Goal: Communication & Community: Answer question/provide support

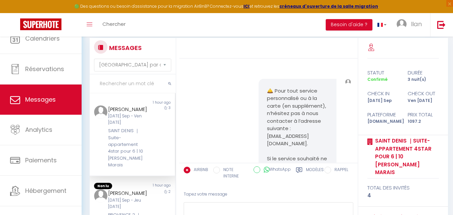
select select "message"
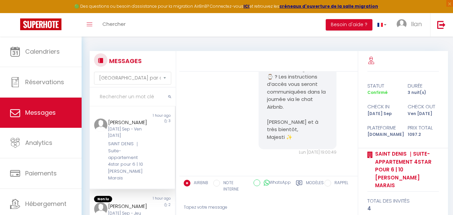
click at [122, 99] on input "text" at bounding box center [133, 97] width 86 height 19
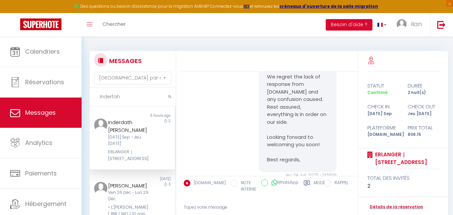
scroll to position [2553, 0]
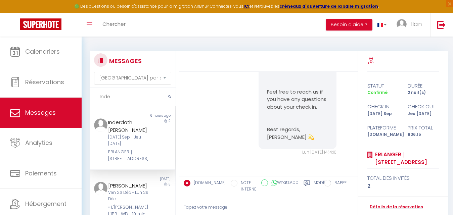
type input "Inde"
click at [133, 137] on div "[DATE] Sep - Jeu [DATE]" at bounding box center [128, 140] width 41 height 13
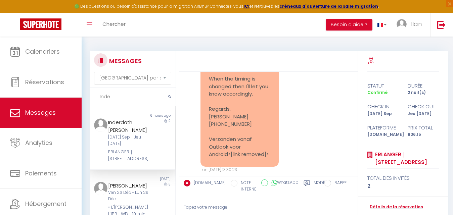
scroll to position [2287, 0]
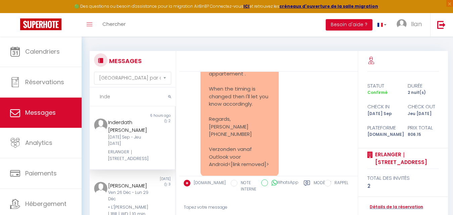
drag, startPoint x: 117, startPoint y: 97, endPoint x: 86, endPoint y: 99, distance: 31.6
click at [86, 99] on div "MESSAGES Trier par date de réservation Trier par date de message Inde Non lu 6 …" at bounding box center [130, 158] width 91 height 215
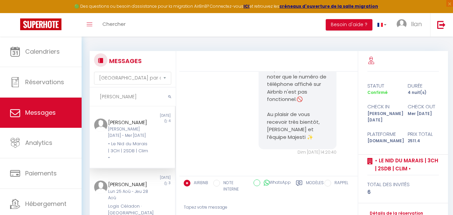
scroll to position [322, 0]
type input "Myriam"
click at [139, 148] on div "• Le Nid du Marais | 3CH | 2SDB | Clim •" at bounding box center [128, 151] width 41 height 20
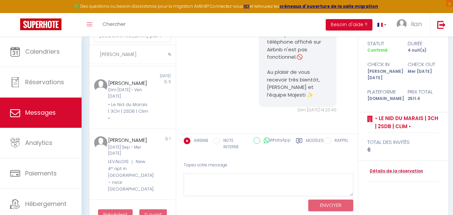
scroll to position [44, 0]
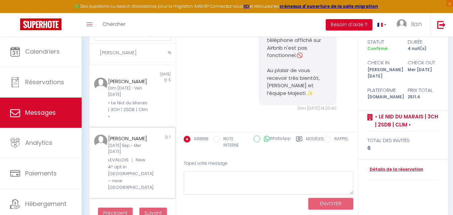
click at [153, 179] on div "1" at bounding box center [163, 163] width 21 height 56
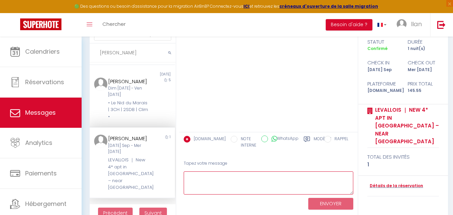
click at [219, 185] on textarea at bounding box center [269, 183] width 170 height 23
paste textarea "Bonjour Rina, Pourriez-vous nous confirmer votre heure d’arrivée au logement ⌚️…"
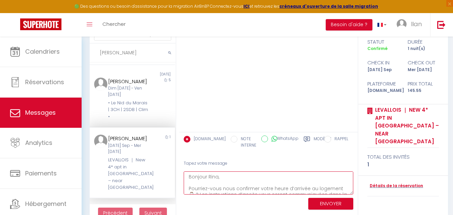
scroll to position [33, 0]
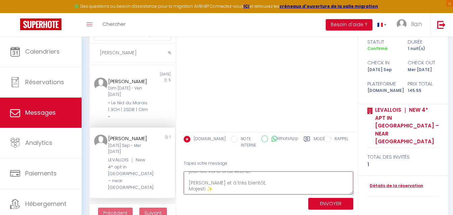
click at [219, 185] on textarea "Bonjour Rina, Pourriez-vous nous confirmer votre heure d’arrivée au logement ⌚️…" at bounding box center [269, 183] width 170 height 23
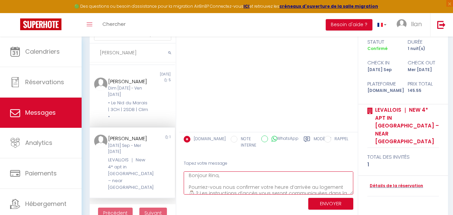
scroll to position [0, 0]
drag, startPoint x: 217, startPoint y: 176, endPoint x: 207, endPoint y: 176, distance: 10.1
click at [207, 176] on textarea "Bonjour Rina, Pourriez-vous nous confirmer votre heure d’arrivée au logement ⌚️…" at bounding box center [269, 183] width 170 height 23
type textarea "Bonjour , Pourriez-vous nous confirmer votre heure d’arrivée au logement ⌚️ ? L…"
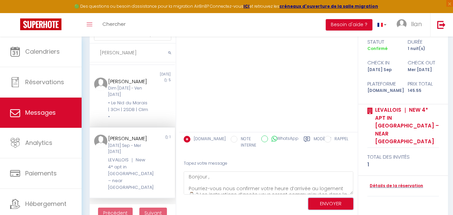
click at [333, 205] on button "ENVOYER" at bounding box center [330, 204] width 45 height 12
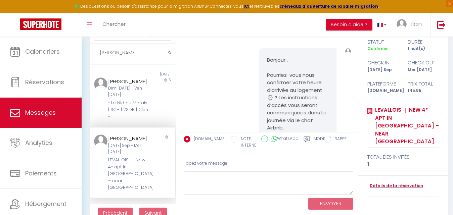
scroll to position [57, 0]
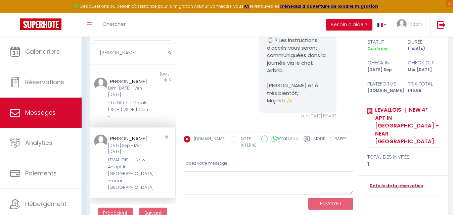
drag, startPoint x: 127, startPoint y: 54, endPoint x: 80, endPoint y: 58, distance: 46.8
click at [80, 58] on div "🟢 Des questions ou besoin d'assistance pour la migration AirBnB? Connectez-vous…" at bounding box center [226, 111] width 453 height 237
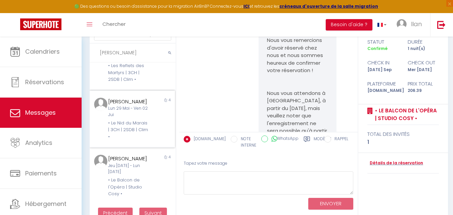
scroll to position [1337, 0]
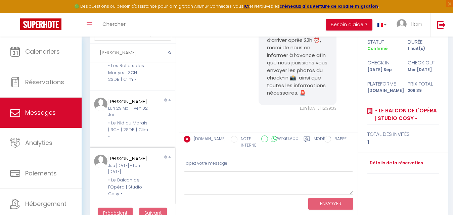
type input "Anthony"
click at [141, 168] on div "Jeu 09 Mar - Lun 13 Mar" at bounding box center [128, 169] width 41 height 13
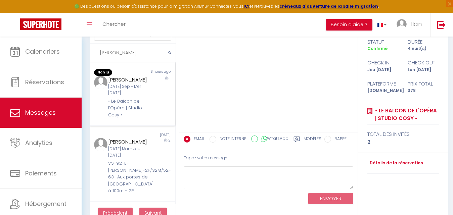
click at [148, 85] on div "anthony hiron Mar 09 Sep - Mer 10 Sep • Le Balcon de l'Opéra | Studio Cosy •" at bounding box center [129, 97] width 50 height 43
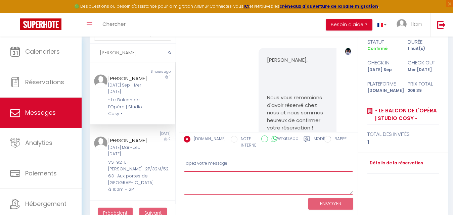
click at [225, 181] on textarea at bounding box center [269, 183] width 170 height 23
paste textarea "Bonjour Rina, Pourriez-vous nous confirmer votre heure d’arrivée au logement ⌚️…"
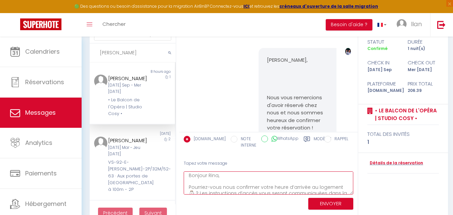
drag, startPoint x: 218, startPoint y: 178, endPoint x: 204, endPoint y: 178, distance: 13.8
click at [204, 178] on textarea "Bonjour Rina, Pourriez-vous nous confirmer votre heure d’arrivée au logement ⌚️…" at bounding box center [269, 183] width 170 height 23
type textarea "Bonjour, Pourriez-vous nous confirmer votre heure d’arrivée au logement ⌚️ ? Le…"
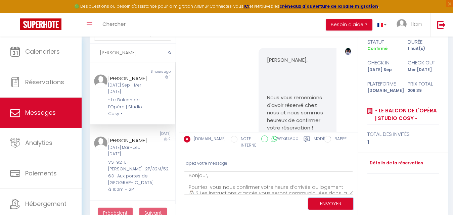
click at [327, 204] on button "ENVOYER" at bounding box center [330, 204] width 45 height 12
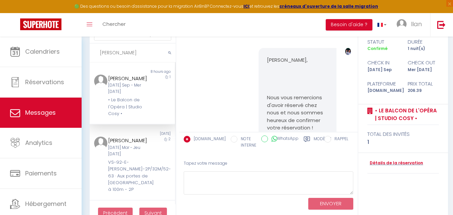
scroll to position [1486, 0]
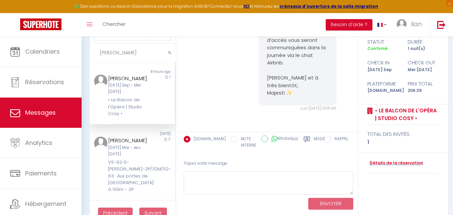
drag, startPoint x: 129, startPoint y: 52, endPoint x: 96, endPoint y: 50, distance: 33.0
click at [96, 50] on input "Anthony" at bounding box center [133, 53] width 86 height 19
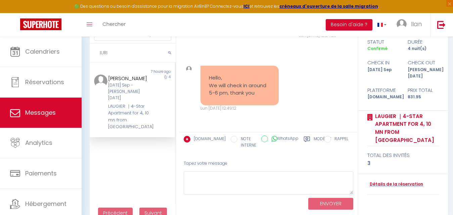
scroll to position [233, 0]
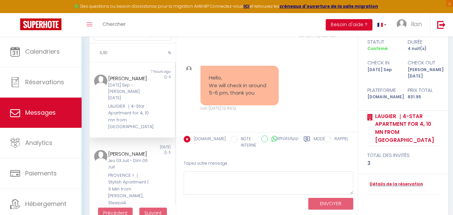
type input "IURI"
click at [144, 88] on div "[DATE] Sep - [PERSON_NAME] [DATE]" at bounding box center [128, 91] width 41 height 19
drag, startPoint x: 219, startPoint y: 94, endPoint x: 206, endPoint y: 68, distance: 28.8
click at [206, 68] on div "Hello, We will check in around 5-6 pm, thank you" at bounding box center [239, 86] width 78 height 40
copy pre "Hello, We will check in around 5-6 pm, thank you"
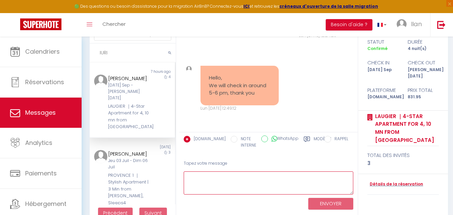
click at [207, 177] on textarea at bounding box center [269, 183] width 170 height 23
paste textarea "Hello, thank you for confirming. We’ll be ready for your arrival around 5–6 pm.…"
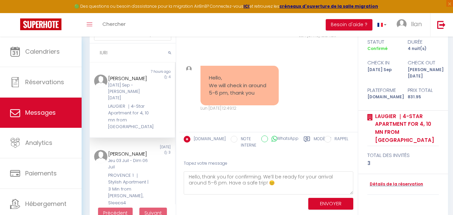
drag, startPoint x: 103, startPoint y: 51, endPoint x: 97, endPoint y: 51, distance: 6.1
click at [97, 51] on input "IURI" at bounding box center [133, 53] width 86 height 19
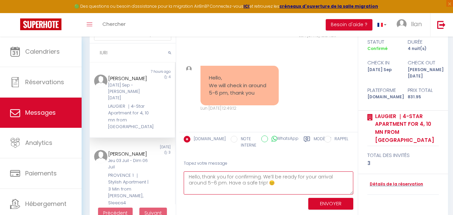
click at [198, 176] on textarea "Hello, thank you for confirming. We’ll be ready for your arrival around 5–6 pm.…" at bounding box center [269, 183] width 170 height 23
paste textarea "IURI"
click at [213, 178] on textarea "Hello IURI, thank you for confirming. We’ll be ready for your arrival around 5–…" at bounding box center [269, 183] width 170 height 23
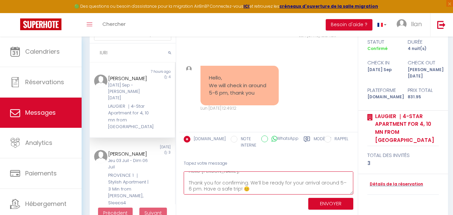
scroll to position [16, 0]
click at [203, 181] on textarea "Hello IURI, Thank you for confirming. We’ll be ready for your arrival around 5–…" at bounding box center [269, 183] width 170 height 23
click at [239, 180] on textarea "Hello IURI, Thank you for confirming. We’ll be ready for your arrival around 5–…" at bounding box center [269, 183] width 170 height 23
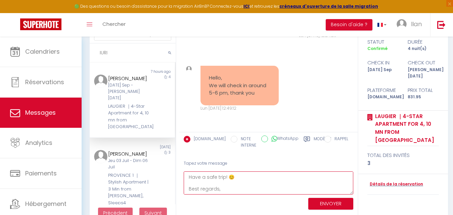
paste textarea "Majesti ✨"
type textarea "Hello IURI, Thank you for confirming. We’ll be ready for your arrival around 5–…"
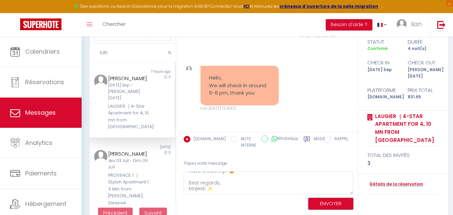
click at [328, 207] on button "ENVOYER" at bounding box center [330, 204] width 45 height 12
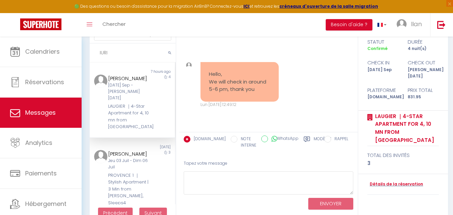
scroll to position [366, 0]
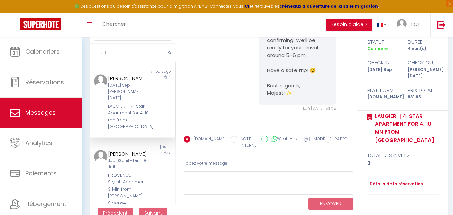
drag, startPoint x: 130, startPoint y: 53, endPoint x: 92, endPoint y: 52, distance: 38.0
click at [92, 52] on input "IURI" at bounding box center [133, 53] width 86 height 19
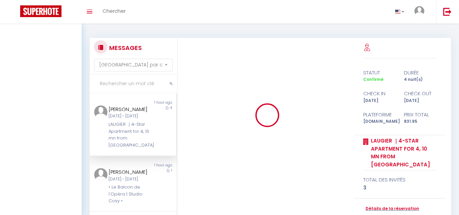
select select "message"
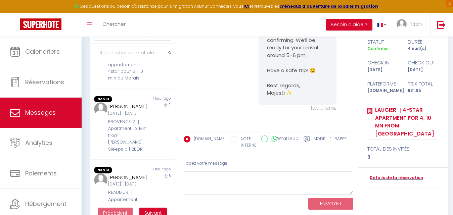
scroll to position [243, 0]
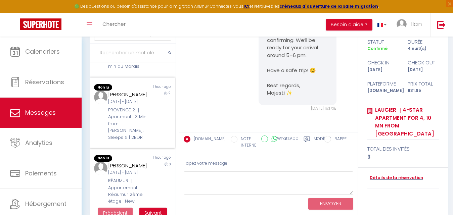
click at [128, 141] on div "PROVENCE 2 ｜Apartment | 3 Min from [PERSON_NAME], Sleeps 6 | 2BDR" at bounding box center [128, 124] width 41 height 34
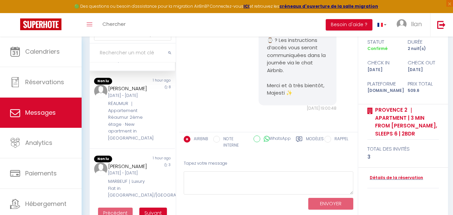
scroll to position [321, 0]
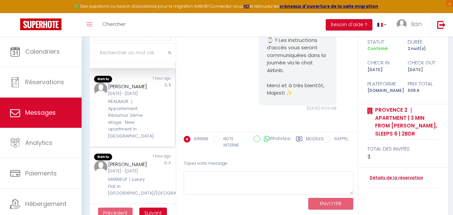
click at [153, 137] on div "8" at bounding box center [163, 111] width 21 height 57
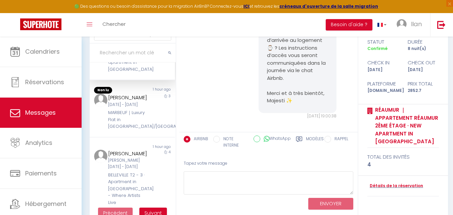
scroll to position [389, 0]
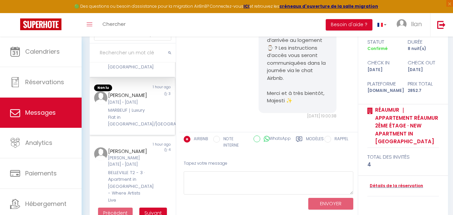
click at [136, 106] on div "[DATE] Sep - Ven [DATE]" at bounding box center [128, 102] width 41 height 6
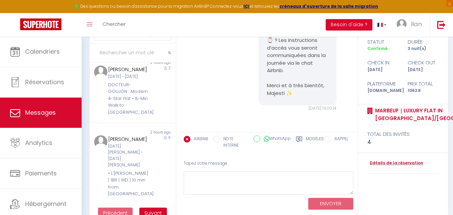
scroll to position [575, 0]
click at [134, 80] on div "Lun [DATE] - Mer [DATE]" at bounding box center [128, 77] width 41 height 6
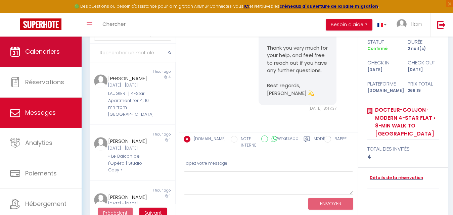
click at [41, 58] on link "Calendriers" at bounding box center [41, 52] width 82 height 30
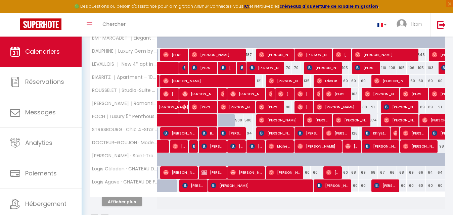
scroll to position [223, 0]
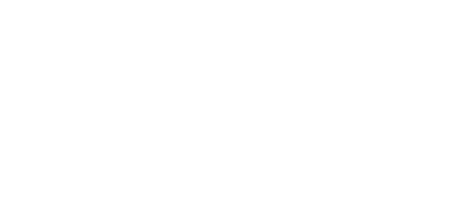
select select "message"
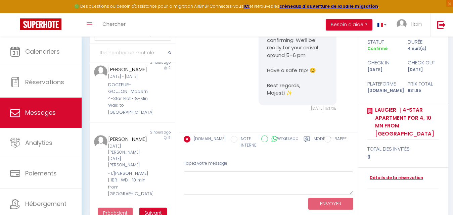
scroll to position [616, 0]
click at [153, 209] on button "Suivant" at bounding box center [153, 213] width 28 height 11
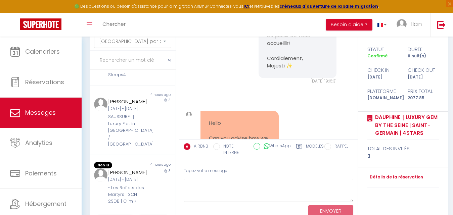
scroll to position [6802, 0]
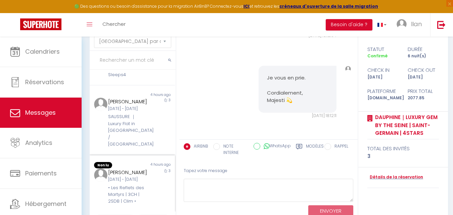
click at [138, 186] on div "• Les Reflets des Martyrs | 3CH | 2SDB | Clim •" at bounding box center [128, 195] width 41 height 20
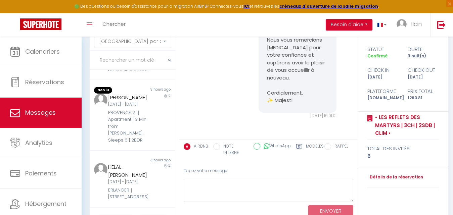
scroll to position [259, 0]
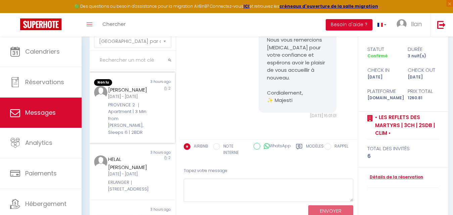
click at [145, 136] on div "PROVENCE 2 ｜Apartment | 3 Min from [PERSON_NAME], Sleeps 6 | 2BDR" at bounding box center [128, 119] width 41 height 34
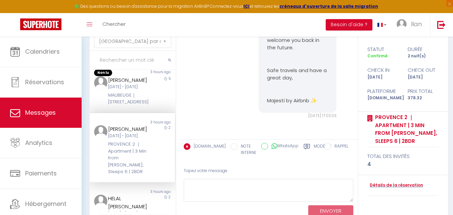
scroll to position [203, 0]
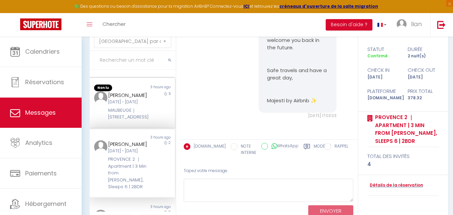
click at [133, 121] on div "MAUBEUGE｜45 Rue de Maubeuge 75009" at bounding box center [128, 114] width 41 height 14
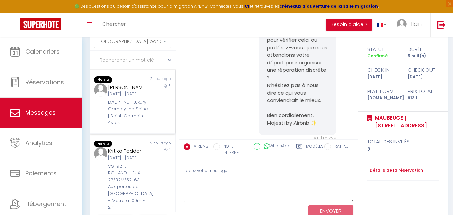
click at [133, 97] on div "Jeu 04 Sep - Mer 10 Sep" at bounding box center [128, 94] width 41 height 6
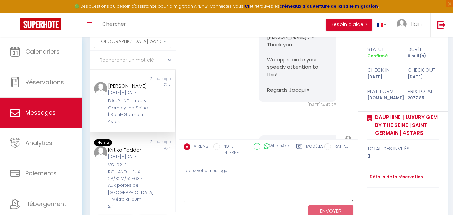
scroll to position [6329, 0]
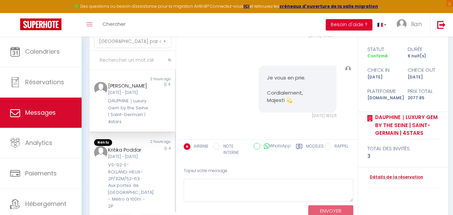
click at [113, 160] on div "Ven 05 Sep - Mar 09 Sep" at bounding box center [128, 157] width 41 height 6
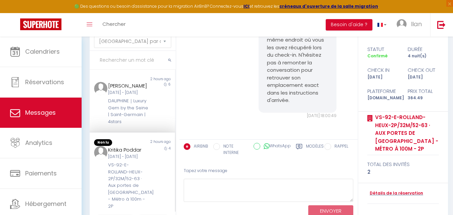
scroll to position [5071, 0]
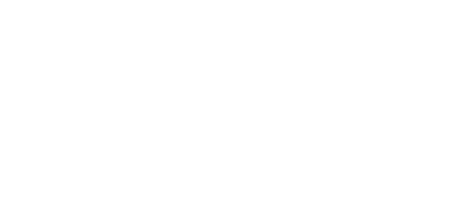
select select "message"
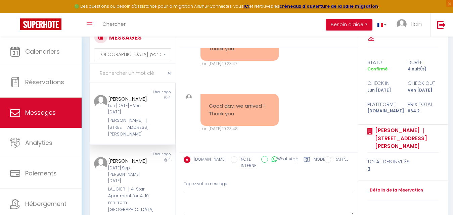
drag, startPoint x: 245, startPoint y: 119, endPoint x: 206, endPoint y: 104, distance: 41.8
click at [206, 104] on div "Good day, we arrived ! Thank you" at bounding box center [239, 110] width 78 height 32
copy pre "Good day, we arrived ! Thank you"
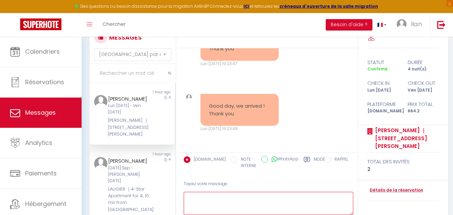
click at [206, 203] on textarea at bounding box center [269, 203] width 170 height 23
paste textarea "Good day! Thank you for letting us know. We wish you an excellent stay! 😊"
click at [215, 197] on textarea "Good day! Thank you for letting us know. We wish you an excellent stay! 😊" at bounding box center [269, 203] width 170 height 23
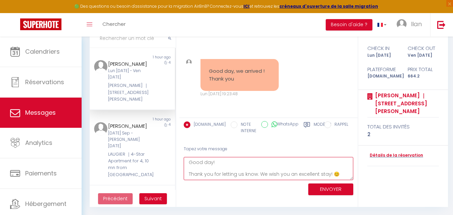
type textarea "Good day! Thank you for letting us know. We wish you an excellent stay! 😊"
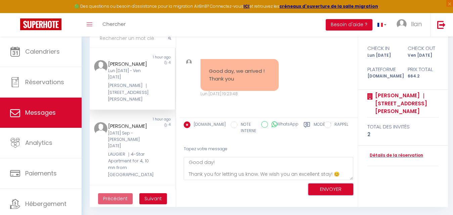
click at [325, 190] on button "ENVOYER" at bounding box center [330, 190] width 45 height 12
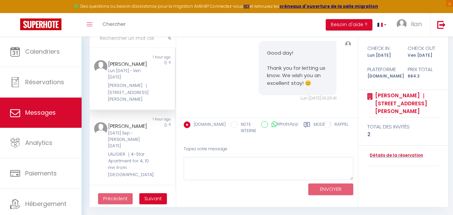
scroll to position [2281, 0]
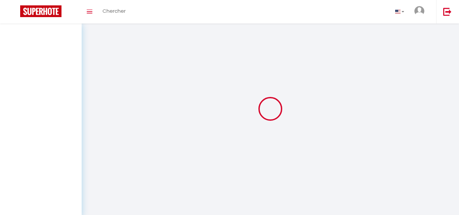
select select "message"
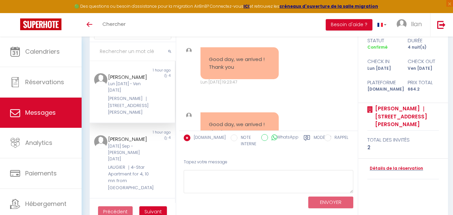
scroll to position [2078, 0]
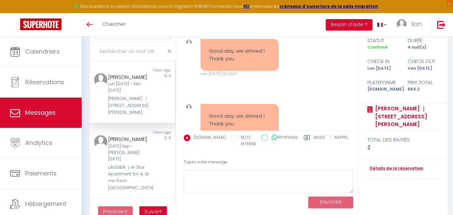
drag, startPoint x: 288, startPoint y: 77, endPoint x: 262, endPoint y: 74, distance: 27.1
copy p "Majesti Paris ✨"
